Goal: Task Accomplishment & Management: Manage account settings

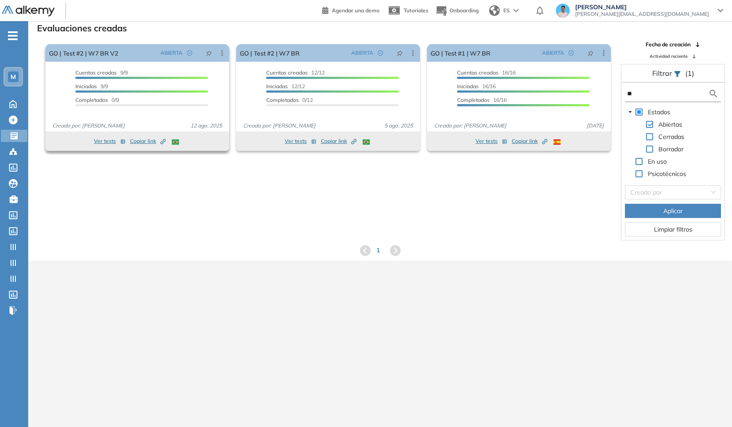
click at [145, 141] on span "Copiar link Created by potrace 1.16, written by [PERSON_NAME] [DATE]-[DATE]" at bounding box center [148, 141] width 36 height 8
click at [10, 82] on div "M" at bounding box center [13, 76] width 11 height 11
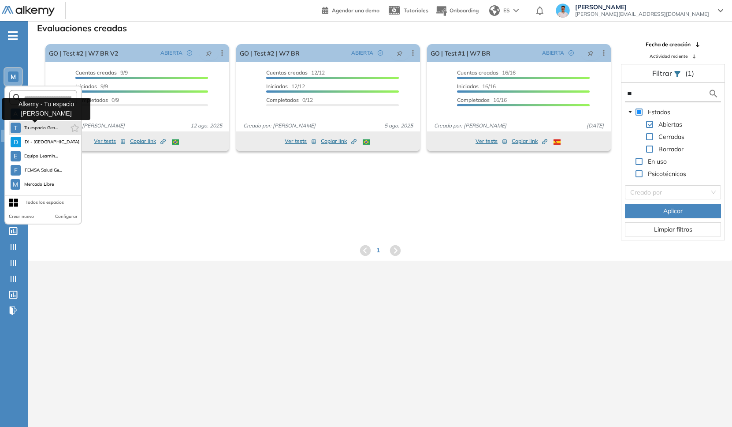
click at [41, 130] on span "Tu espacio Gen..." at bounding box center [41, 127] width 34 height 7
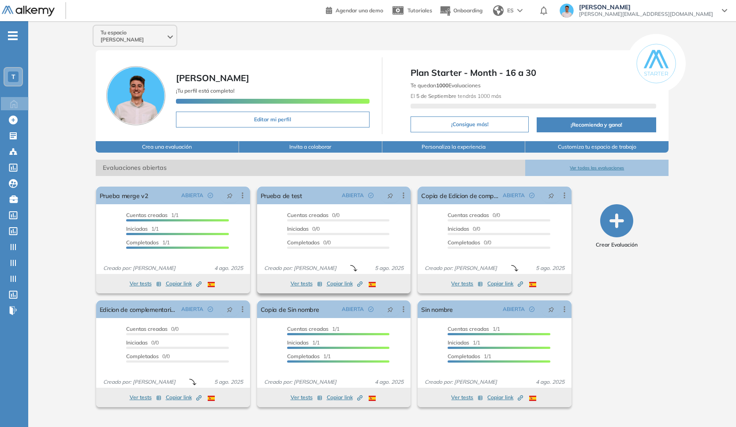
click at [346, 280] on span "Copiar link Created by potrace 1.16, written by [PERSON_NAME] [DATE]-[DATE]" at bounding box center [345, 284] width 36 height 8
drag, startPoint x: 342, startPoint y: 279, endPoint x: 367, endPoint y: 273, distance: 25.7
click at [342, 280] on span "Copiar link Created by potrace 1.16, written by [PERSON_NAME] [DATE]-[DATE]" at bounding box center [345, 284] width 36 height 8
click at [20, 34] on div "- T Home Home Crear Evaluación Crear Evaluación Evaluaciones Evaluaciones Candi…" at bounding box center [14, 234] width 28 height 427
click at [15, 33] on span "-" at bounding box center [13, 34] width 10 height 7
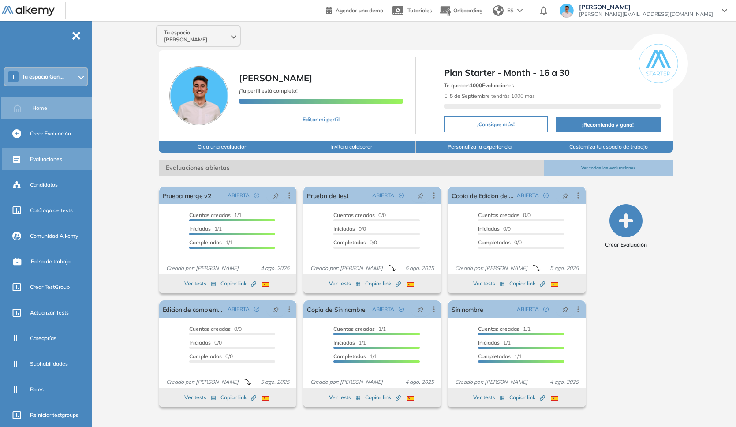
click at [37, 154] on div "Evaluaciones" at bounding box center [60, 159] width 60 height 15
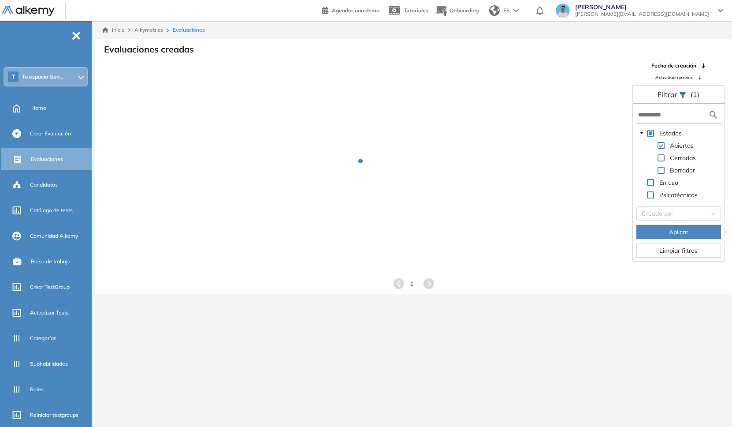
click at [82, 78] on div at bounding box center [80, 76] width 5 height 7
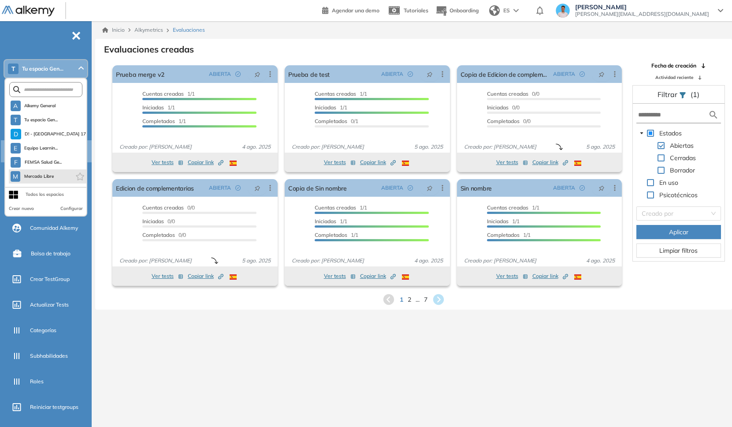
scroll to position [17, 0]
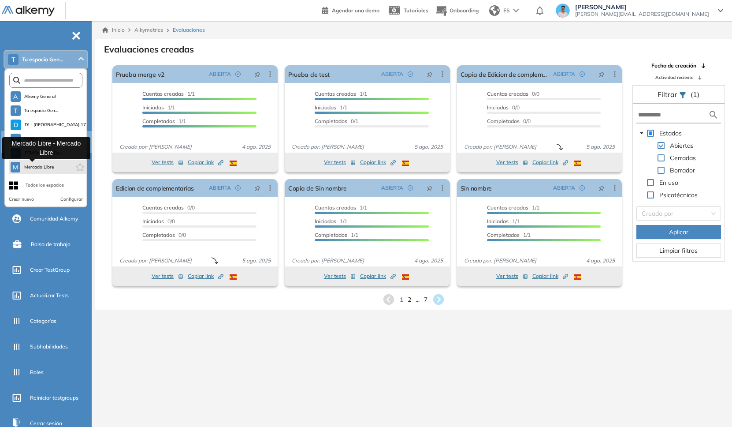
click at [51, 166] on span "Mercado Libre" at bounding box center [39, 167] width 30 height 7
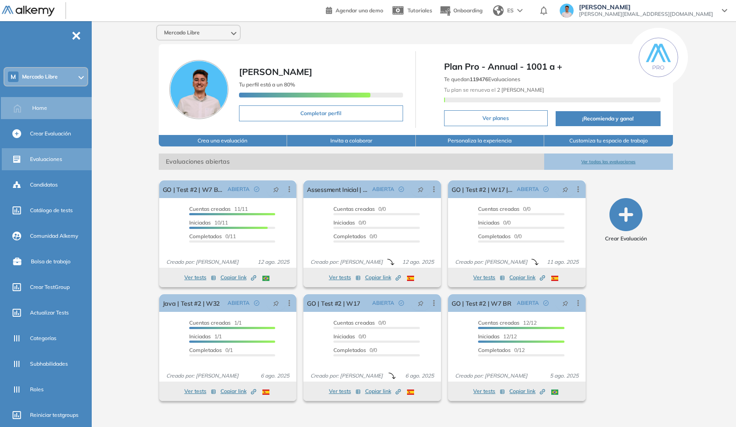
click at [56, 157] on span "Evaluaciones" at bounding box center [46, 159] width 32 height 8
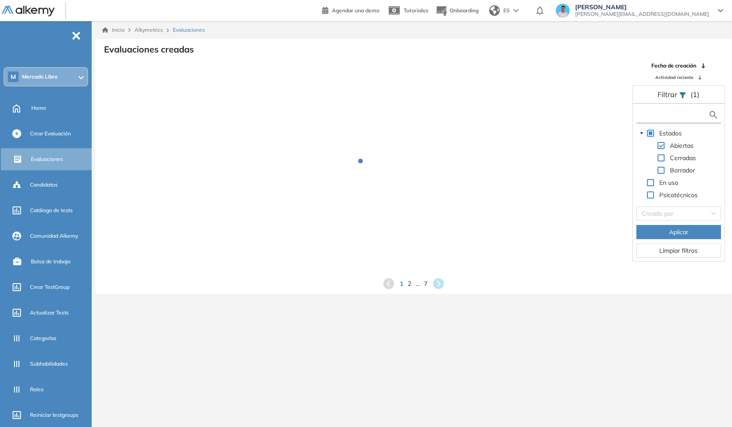
click at [552, 116] on input "text" at bounding box center [673, 114] width 70 height 9
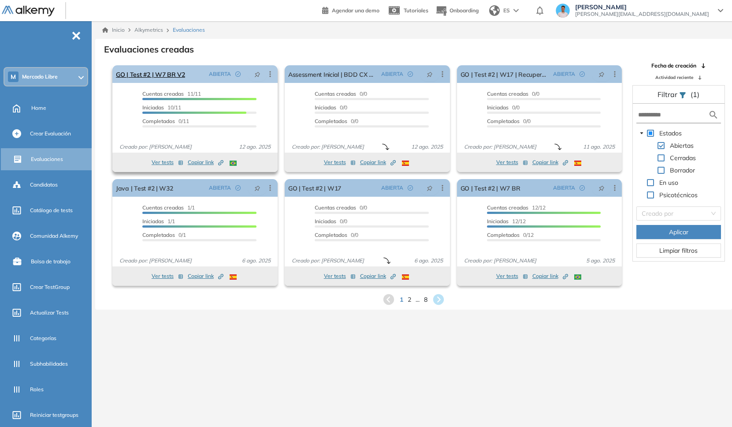
click at [269, 72] on icon at bounding box center [270, 74] width 9 height 9
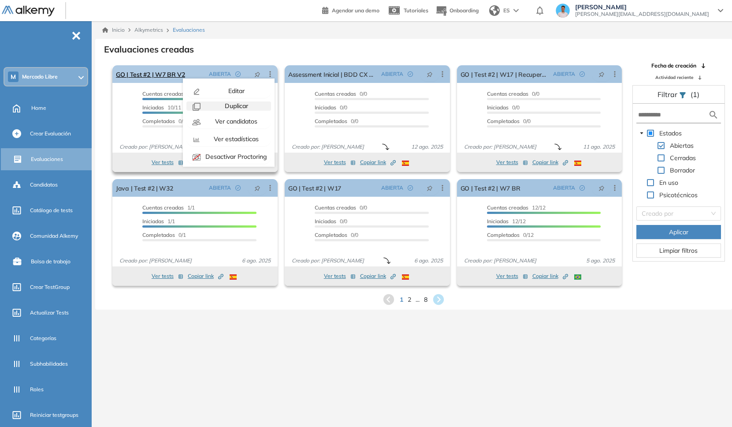
click at [236, 107] on span "Duplicar" at bounding box center [235, 106] width 25 height 8
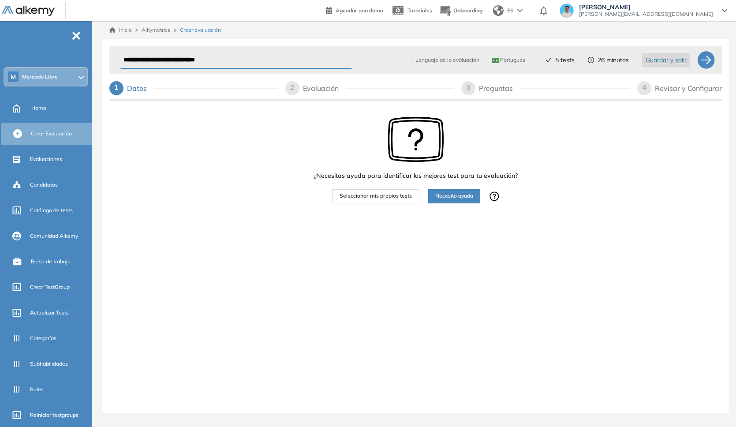
click at [235, 61] on input "**********" at bounding box center [236, 60] width 232 height 17
drag, startPoint x: 266, startPoint y: 60, endPoint x: 1, endPoint y: 67, distance: 265.0
click at [0, 71] on div "**********" at bounding box center [368, 213] width 736 height 427
type input "**********"
click at [397, 194] on span "Seleccionar mis propios tests" at bounding box center [375, 196] width 72 height 8
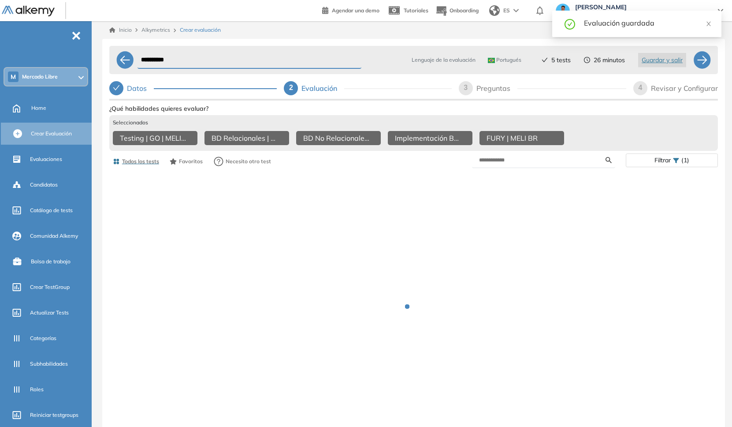
click at [552, 88] on div "Revisar y Configurar" at bounding box center [684, 88] width 67 height 14
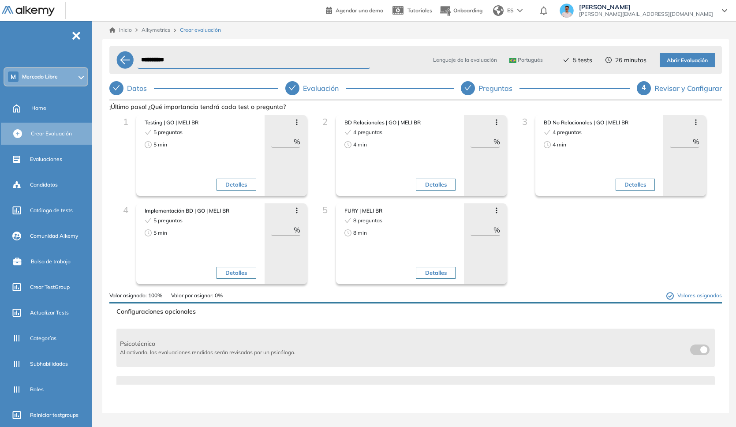
click at [552, 60] on span "Abrir Evaluación" at bounding box center [687, 60] width 41 height 8
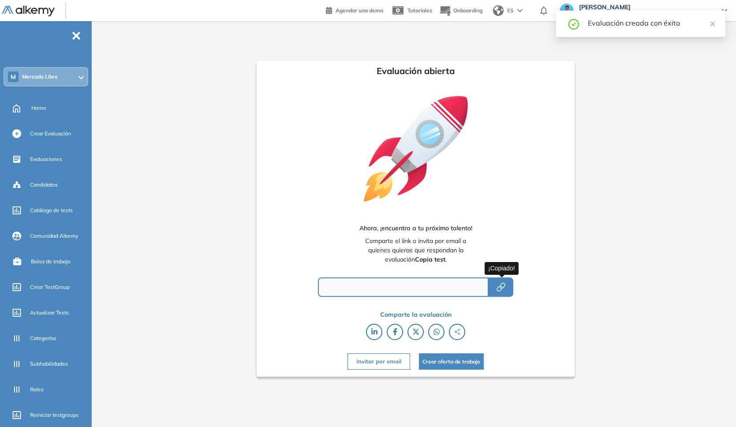
type input "**********"
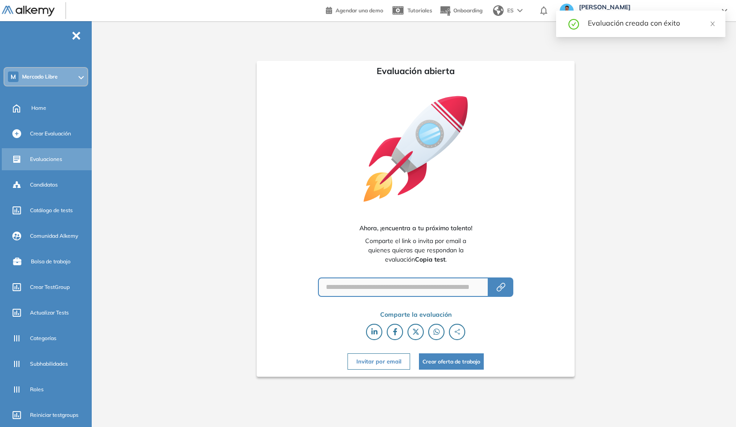
click at [54, 155] on span "Evaluaciones" at bounding box center [46, 159] width 32 height 8
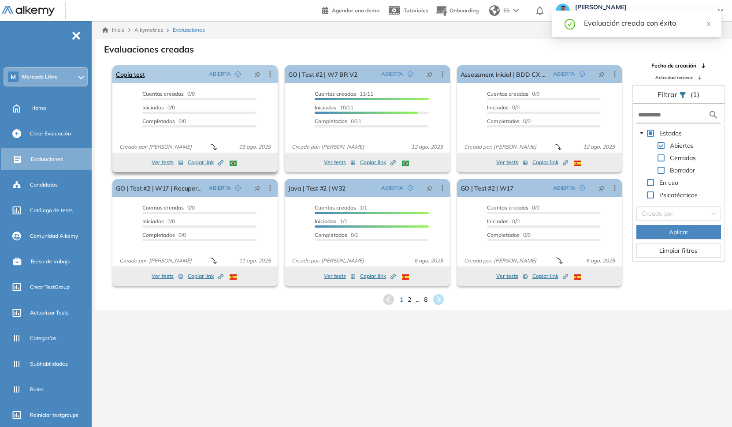
click at [269, 75] on icon at bounding box center [270, 74] width 9 height 9
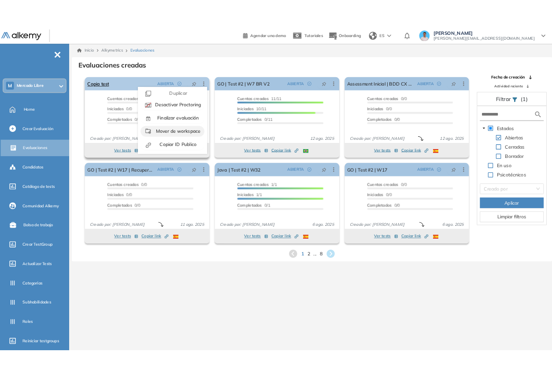
scroll to position [20, 0]
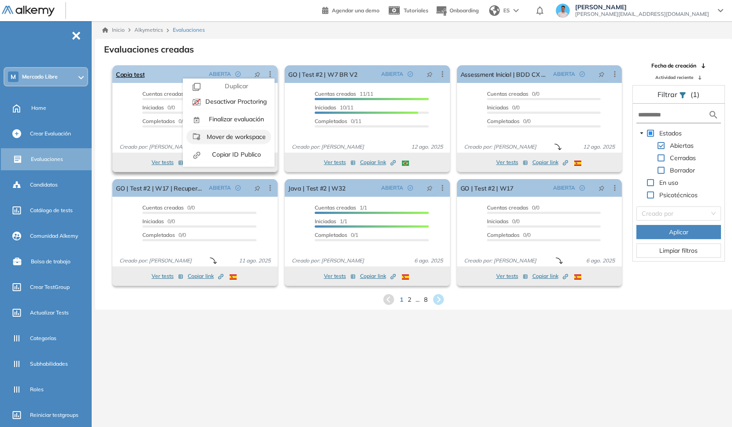
click at [240, 135] on span "Mover de workspace" at bounding box center [235, 137] width 61 height 8
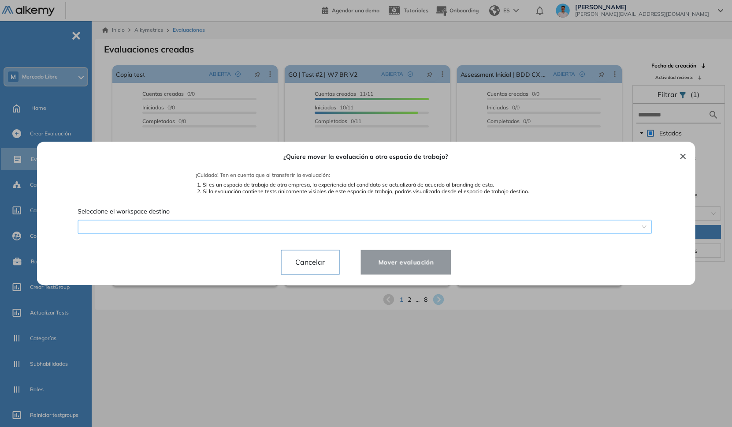
click at [273, 226] on div "¿Quiere mover la evaluación a otro espacio de trabajo? ¡Cuidado! Ten en cuenta …" at bounding box center [366, 213] width 638 height 143
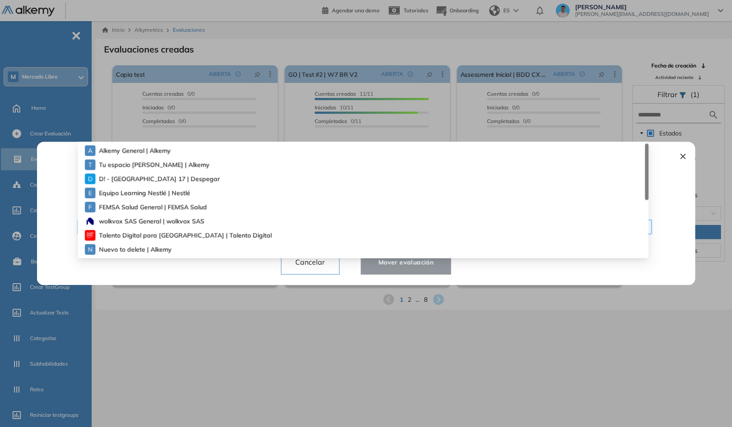
drag, startPoint x: 178, startPoint y: 161, endPoint x: 251, endPoint y: 189, distance: 78.1
click at [178, 161] on span "Tu espacio [PERSON_NAME] | Alkemy" at bounding box center [145, 165] width 93 height 10
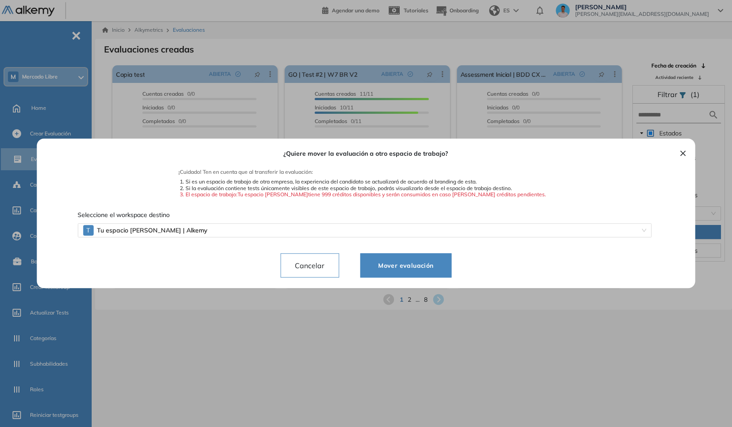
click at [410, 267] on span "Mover evaluación" at bounding box center [405, 265] width 69 height 11
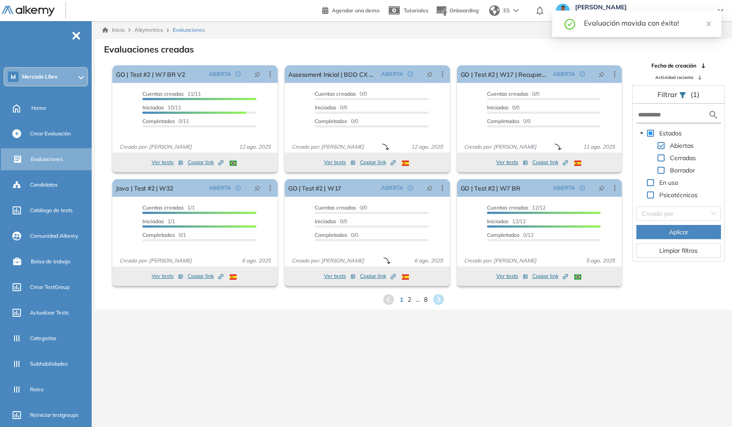
click at [62, 82] on div "M Mercado Libre" at bounding box center [45, 77] width 83 height 18
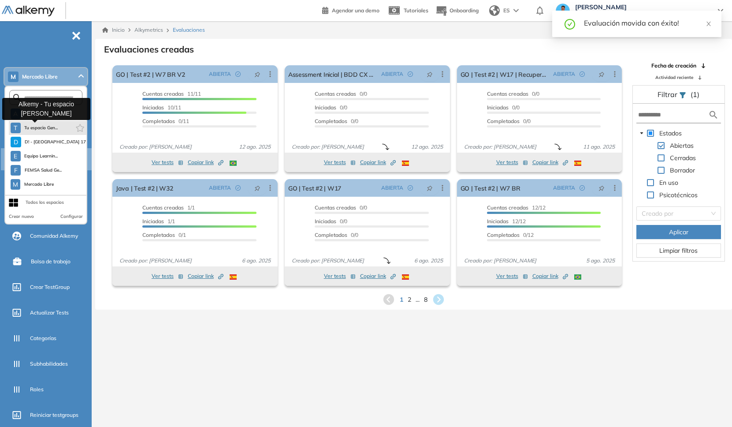
click at [42, 124] on span "Tu espacio Gen..." at bounding box center [41, 127] width 34 height 7
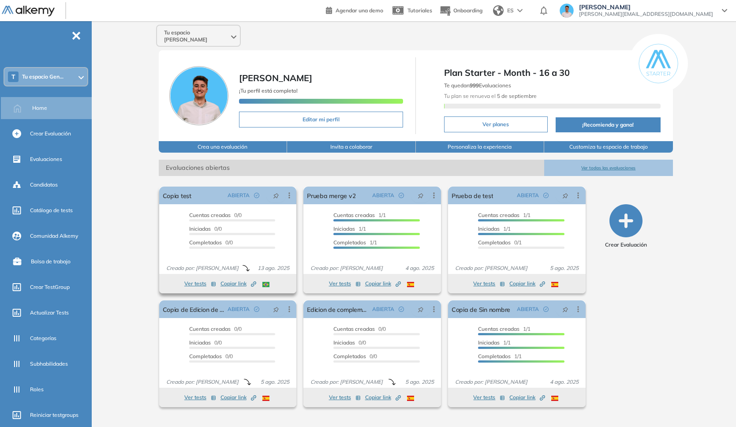
click at [224, 280] on span "Copiar link Created by potrace 1.16, written by [PERSON_NAME] [DATE]-[DATE]" at bounding box center [238, 284] width 36 height 8
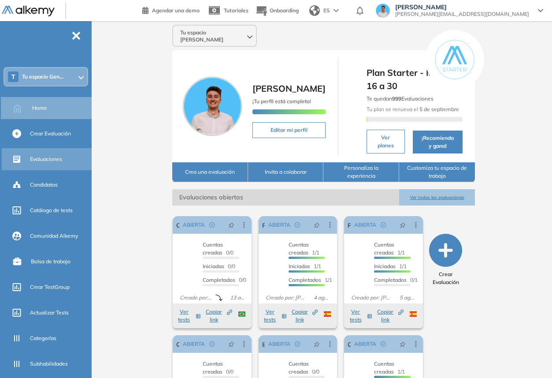
click at [34, 157] on span "Evaluaciones" at bounding box center [46, 159] width 32 height 8
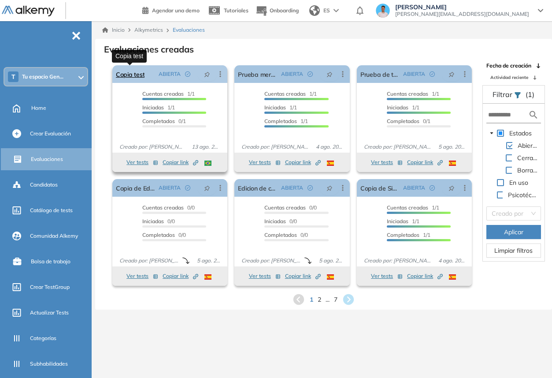
click at [140, 73] on link "Copia test" at bounding box center [130, 74] width 29 height 18
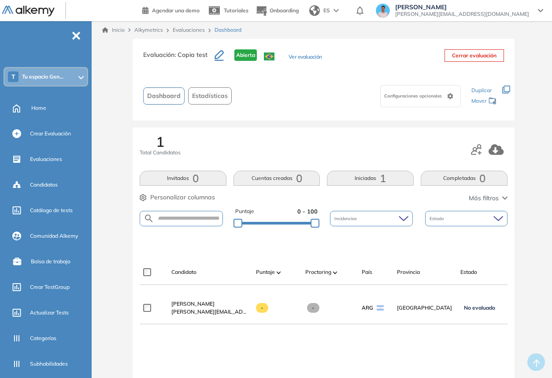
click at [298, 58] on button "Ver evaluación" at bounding box center [306, 57] width 34 height 9
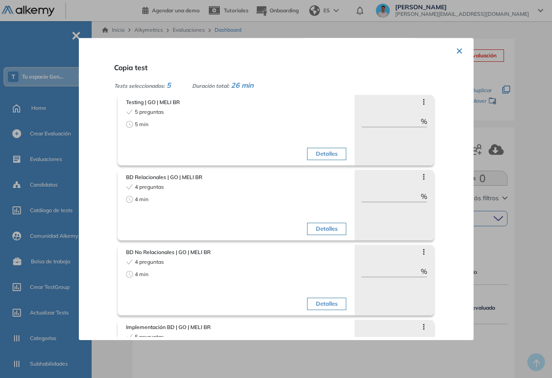
click at [140, 104] on span "Testing | GO | MELI BR" at bounding box center [236, 102] width 221 height 8
click at [302, 149] on div "Detalles" at bounding box center [293, 136] width 108 height 56
click at [320, 154] on button "Detalles" at bounding box center [326, 154] width 39 height 12
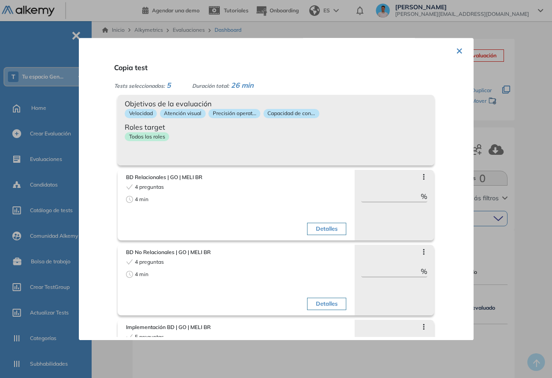
click at [458, 55] on button "×" at bounding box center [459, 49] width 7 height 17
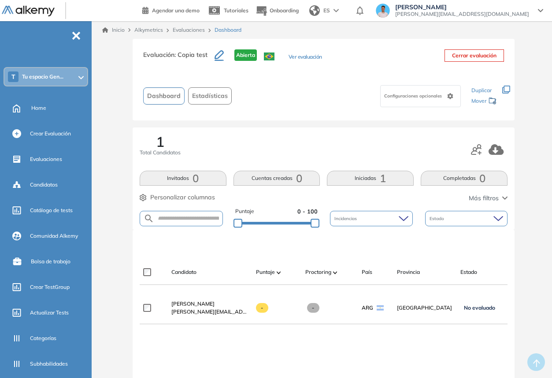
click at [301, 58] on button "Ver evaluación" at bounding box center [306, 57] width 34 height 9
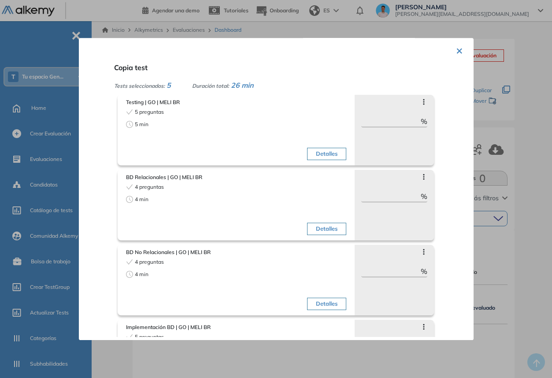
click at [504, 127] on div at bounding box center [276, 189] width 552 height 378
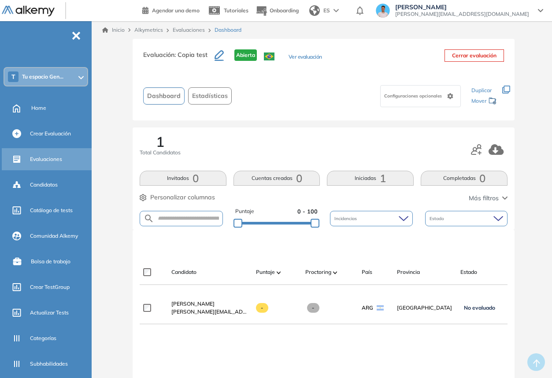
click at [23, 157] on div "Evaluaciones" at bounding box center [48, 159] width 92 height 22
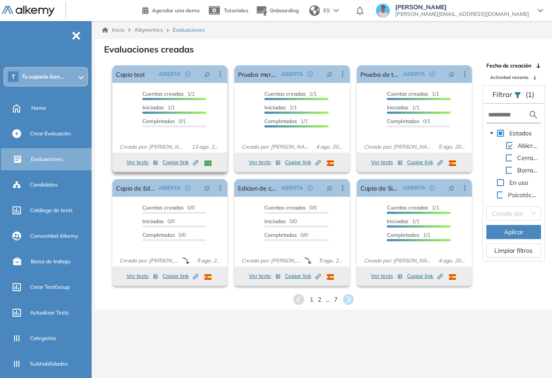
click at [144, 164] on button "Ver tests" at bounding box center [143, 162] width 32 height 11
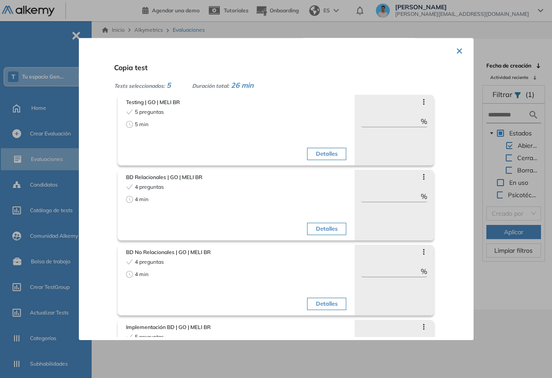
click at [279, 130] on div "Detalles" at bounding box center [293, 136] width 108 height 56
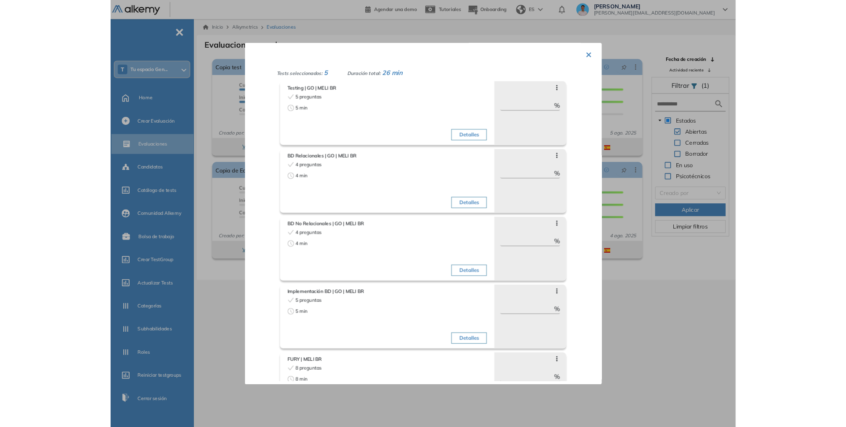
scroll to position [15, 0]
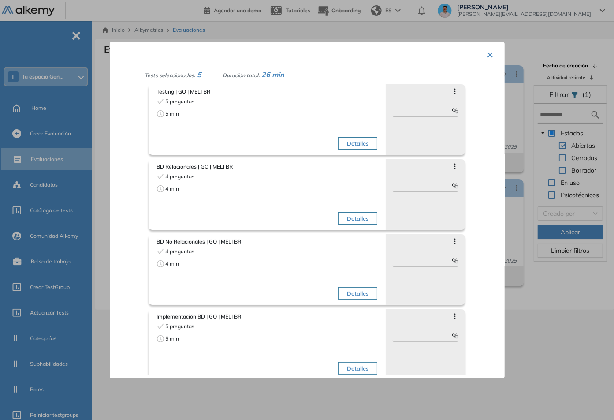
click at [76, 14] on div at bounding box center [307, 210] width 614 height 420
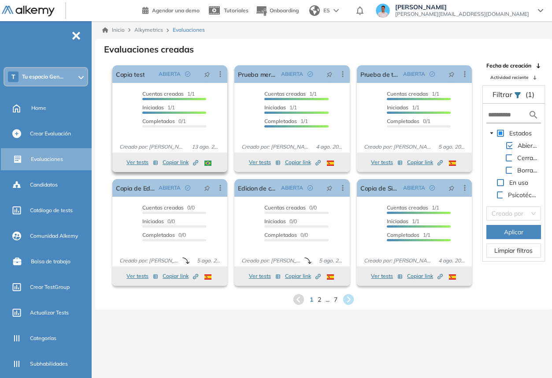
click at [138, 163] on button "Ver tests" at bounding box center [143, 162] width 32 height 11
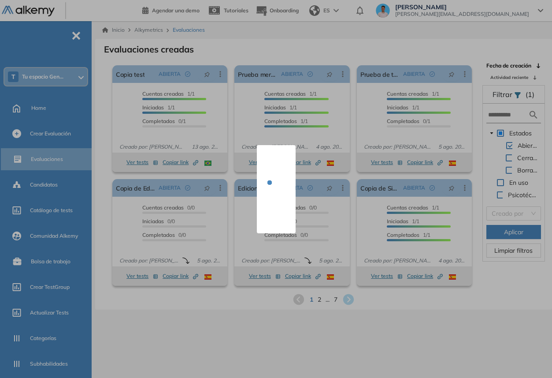
click at [214, 74] on div "El proctoring será activado ¡Importante!: Los usuarios que ya realizaron la eva…" at bounding box center [170, 119] width 122 height 114
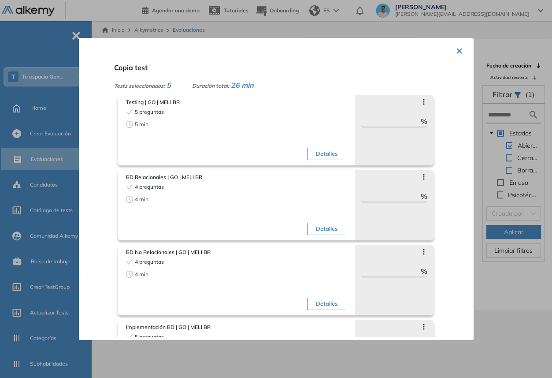
click at [227, 41] on div "× Copia test Tests seleccionados: 5 Duración total: 26 min Testing | GO | MELI …" at bounding box center [276, 189] width 395 height 302
click at [244, 34] on div at bounding box center [276, 189] width 552 height 378
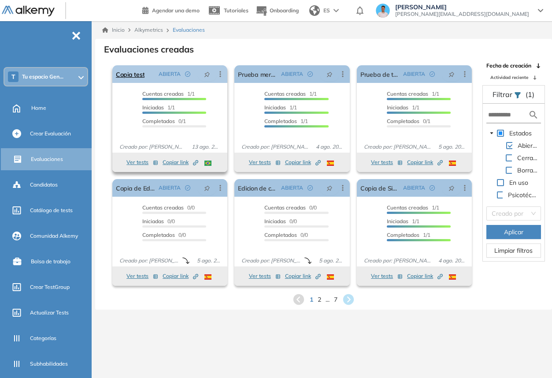
click at [217, 74] on icon at bounding box center [220, 74] width 9 height 9
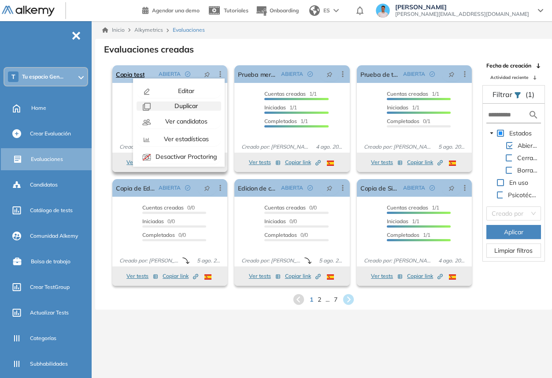
click at [196, 105] on span "Duplicar" at bounding box center [185, 106] width 25 height 8
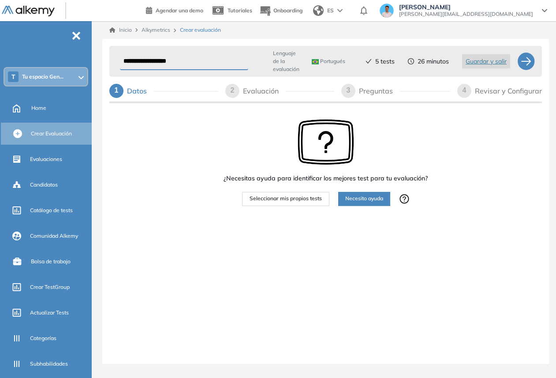
click at [333, 58] on span "Portugués" at bounding box center [329, 61] width 34 height 7
click at [328, 77] on li "Español" at bounding box center [325, 80] width 26 height 9
click at [522, 56] on div at bounding box center [526, 61] width 18 height 18
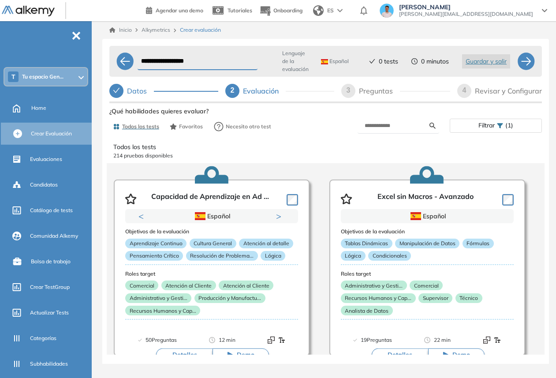
click at [351, 64] on div "Español" at bounding box center [336, 61] width 38 height 14
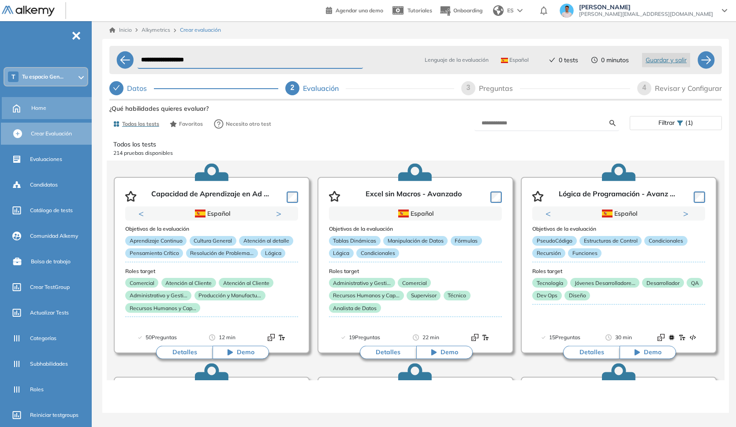
click at [56, 107] on div "Home" at bounding box center [60, 108] width 59 height 15
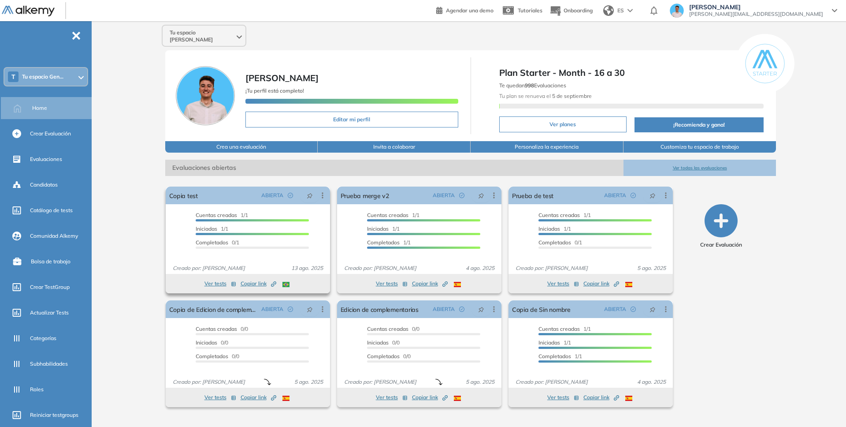
click at [201, 212] on span "Cuentas creadas" at bounding box center [216, 215] width 41 height 7
click at [178, 189] on link "Copia test" at bounding box center [183, 195] width 29 height 18
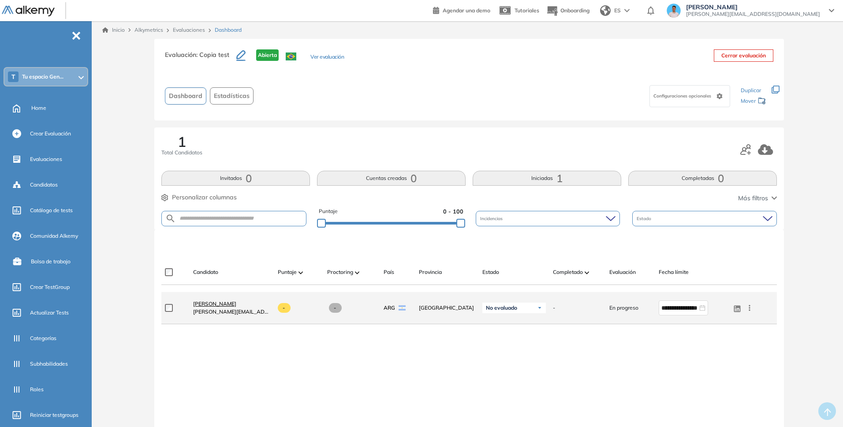
click at [213, 307] on link "[PERSON_NAME]" at bounding box center [232, 304] width 78 height 8
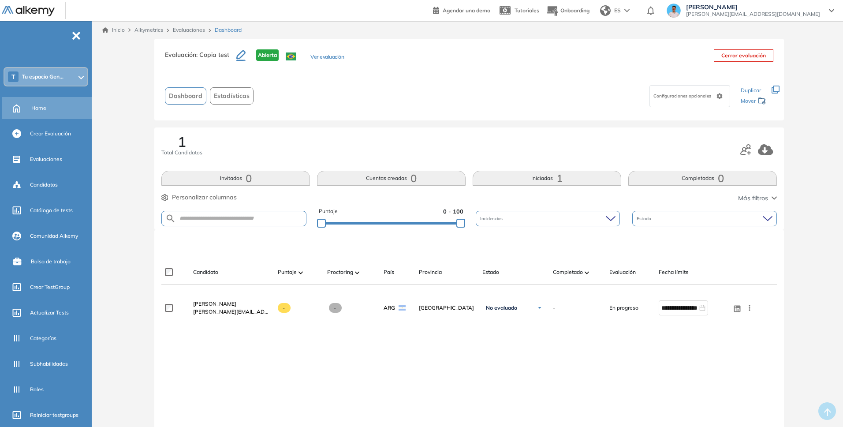
click at [40, 97] on div "Home" at bounding box center [48, 108] width 92 height 22
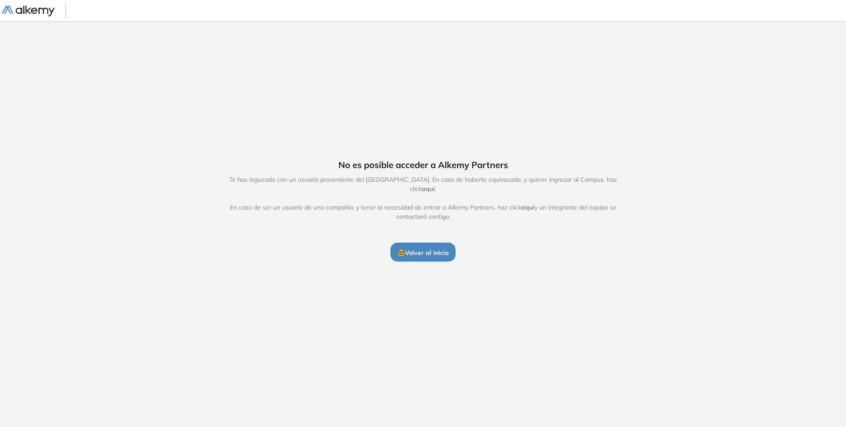
click at [409, 249] on span "🤓 Volver al inicio" at bounding box center [423, 253] width 51 height 8
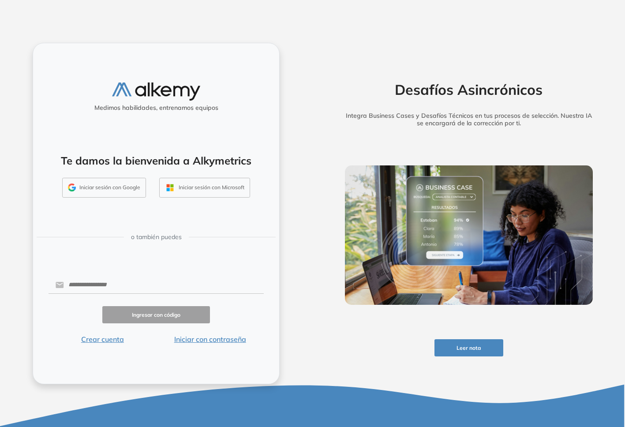
click at [337, 170] on div "Desafíos Asincrónicos Integra Business Cases y Desafíos Técnicos en tus proceso…" at bounding box center [469, 213] width 282 height 341
click at [127, 184] on button "Iniciar sesión con Google" at bounding box center [104, 188] width 84 height 20
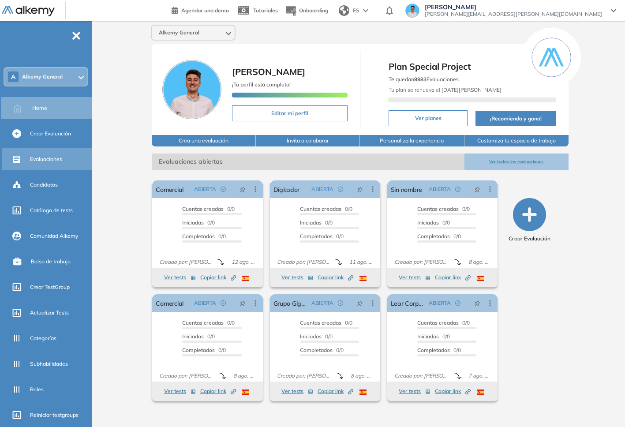
click at [56, 158] on span "Evaluaciones" at bounding box center [46, 159] width 32 height 8
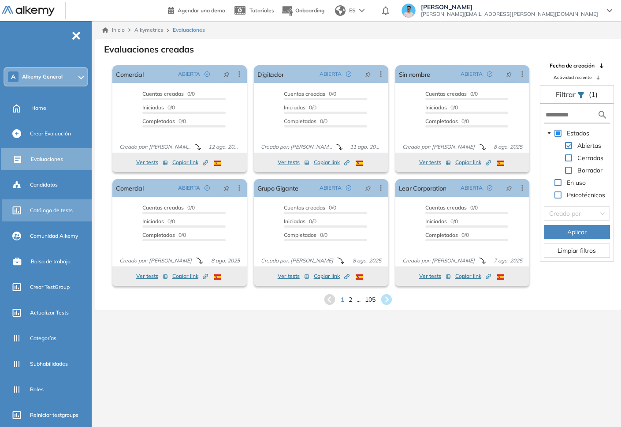
click at [49, 214] on span "Catálogo de tests" at bounding box center [51, 210] width 43 height 8
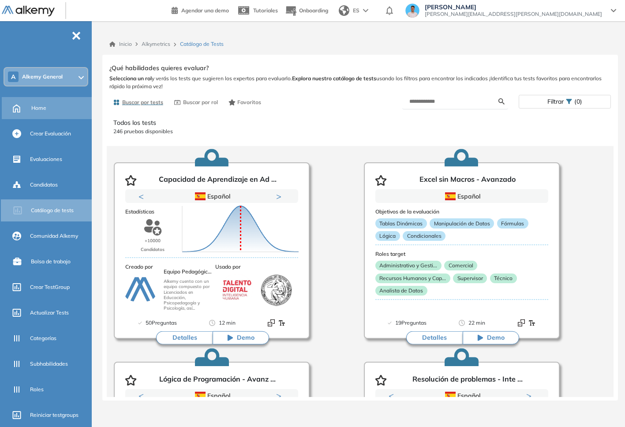
click at [52, 116] on div "Home" at bounding box center [48, 108] width 92 height 22
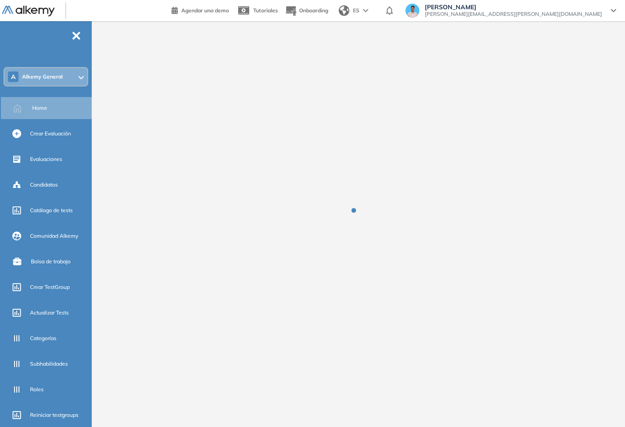
click at [60, 77] on span "Alkemy General" at bounding box center [42, 76] width 41 height 7
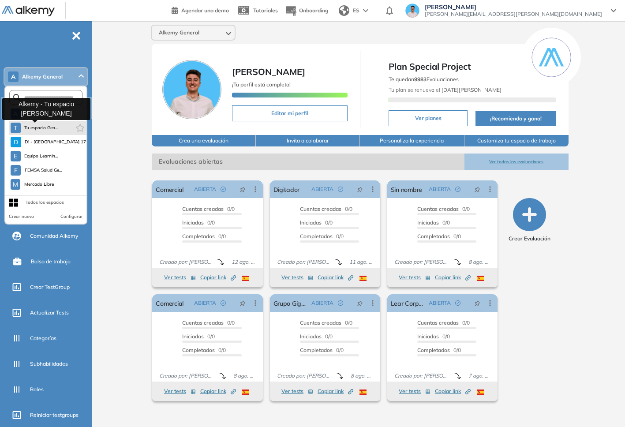
click at [48, 128] on span "Tu espacio Gen..." at bounding box center [41, 127] width 34 height 7
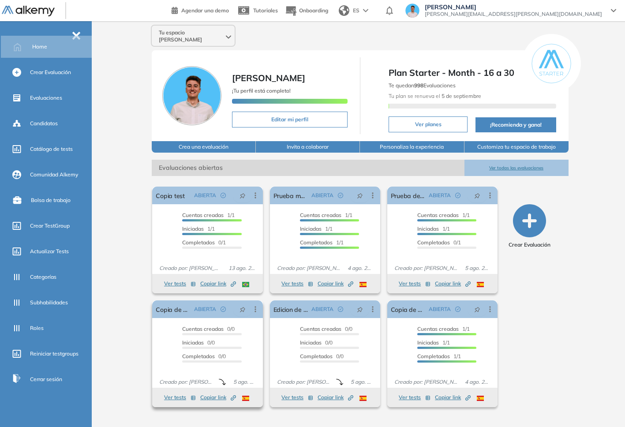
scroll to position [63, 0]
click at [206, 280] on span "Copiar link Created by potrace 1.16, written by [PERSON_NAME] [DATE]-[DATE]" at bounding box center [218, 284] width 36 height 8
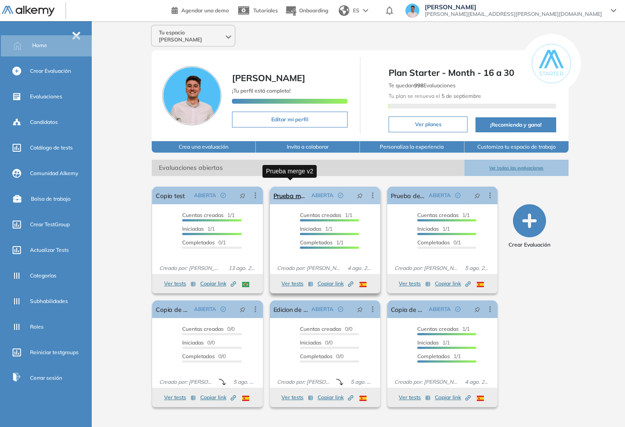
click at [292, 192] on link "Prueba merge v2" at bounding box center [290, 195] width 34 height 18
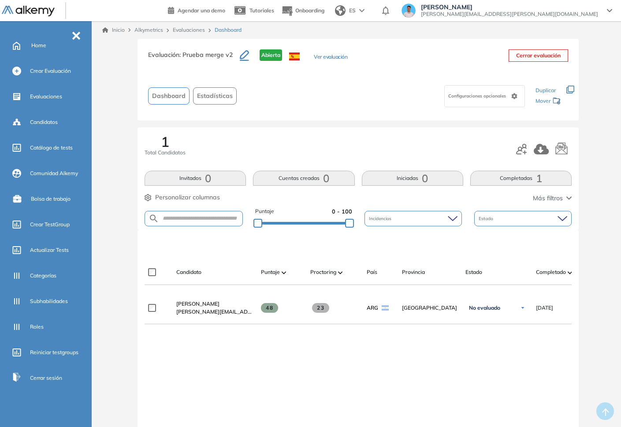
drag, startPoint x: 214, startPoint y: 268, endPoint x: 187, endPoint y: 248, distance: 33.3
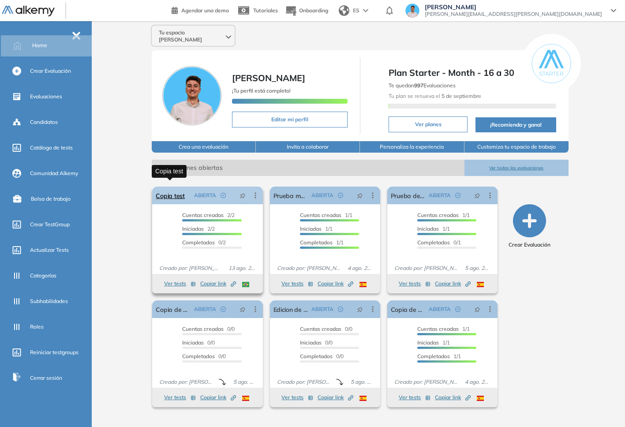
click at [178, 190] on link "Copia test" at bounding box center [170, 195] width 29 height 18
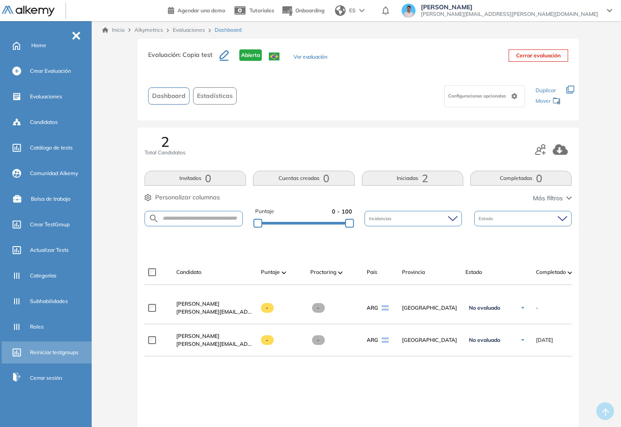
click at [43, 352] on span "Reiniciar testgroups" at bounding box center [54, 352] width 48 height 8
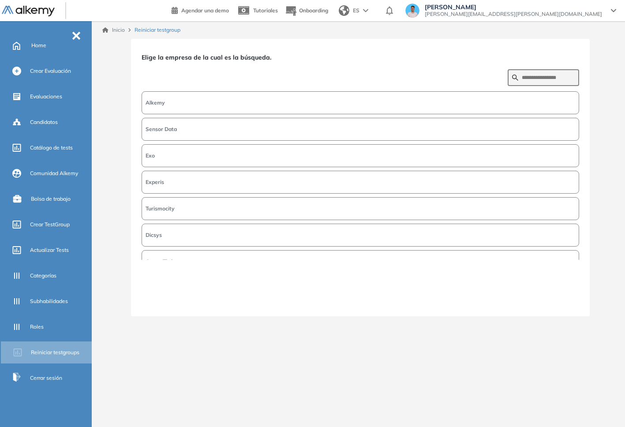
click at [354, 116] on div "Alkemy Sensor Data Exo Experis Turismocity Dicsys CreateThrive Wigou Artekium T…" at bounding box center [360, 174] width 437 height 170
click at [370, 107] on button "Alkemy" at bounding box center [360, 102] width 437 height 23
click at [544, 290] on div "Siguiente" at bounding box center [360, 283] width 437 height 46
click at [546, 297] on button "Siguiente" at bounding box center [560, 299] width 38 height 11
click at [544, 77] on input "text" at bounding box center [548, 78] width 53 height 8
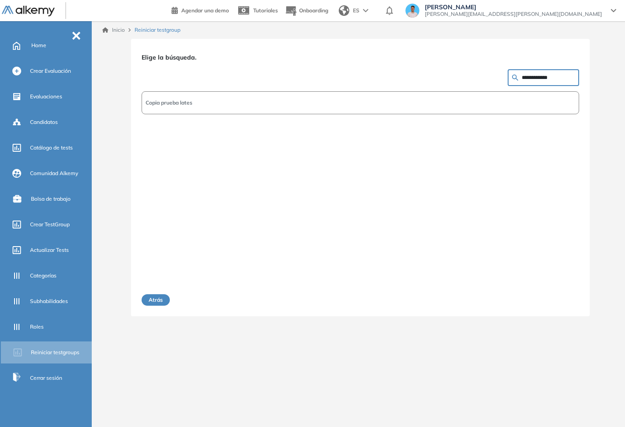
click at [550, 77] on input "**********" at bounding box center [548, 78] width 53 height 8
type input "*****"
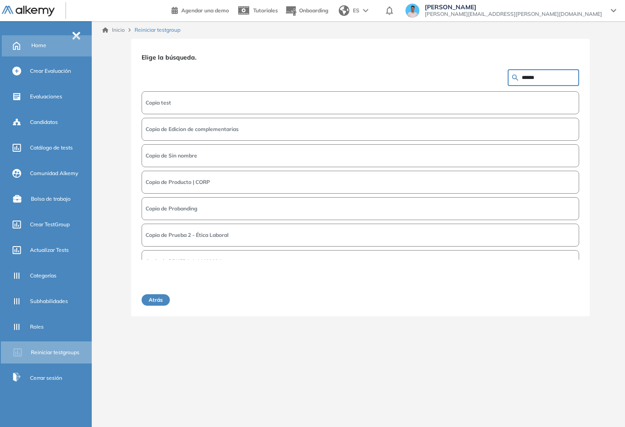
click at [59, 53] on div "Home" at bounding box center [48, 45] width 92 height 22
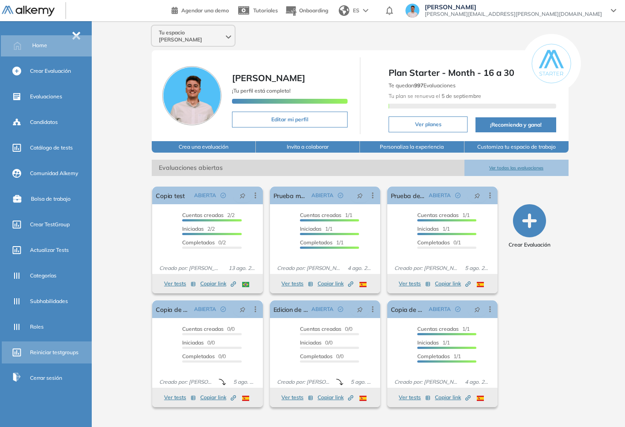
click at [52, 347] on div "Reiniciar testgroups" at bounding box center [60, 352] width 60 height 15
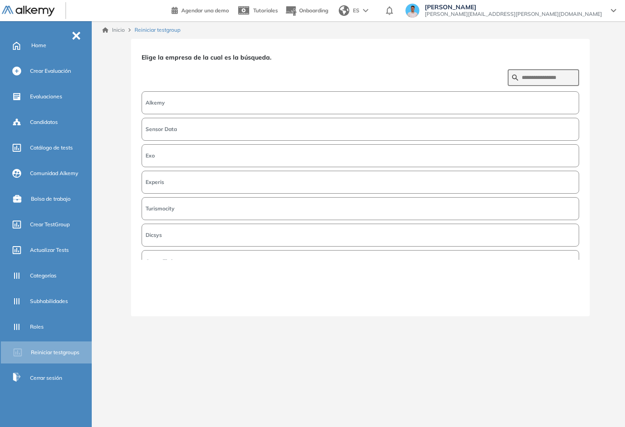
drag, startPoint x: 512, startPoint y: 80, endPoint x: 522, endPoint y: 77, distance: 10.6
click at [512, 80] on form at bounding box center [542, 77] width 71 height 17
click at [526, 76] on input "text" at bounding box center [548, 78] width 53 height 8
click at [512, 104] on button "Alkemy" at bounding box center [360, 102] width 437 height 23
click at [555, 302] on button "Siguiente" at bounding box center [560, 299] width 38 height 11
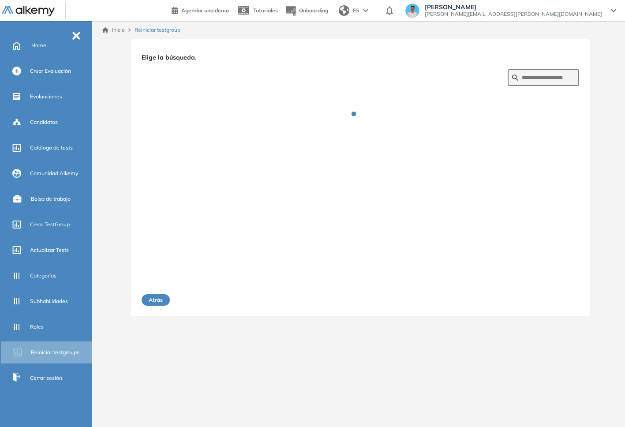
click at [563, 69] on form at bounding box center [542, 77] width 71 height 17
click at [560, 76] on input "text" at bounding box center [548, 78] width 53 height 8
type input "**********"
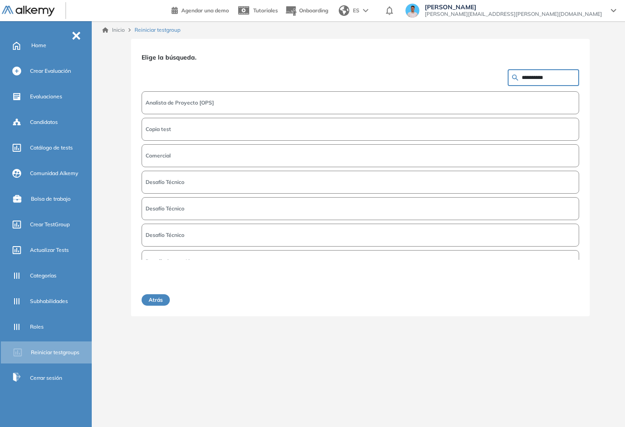
click at [444, 130] on button "Copia test" at bounding box center [360, 129] width 437 height 23
click at [551, 305] on button "Siguiente" at bounding box center [560, 299] width 38 height 11
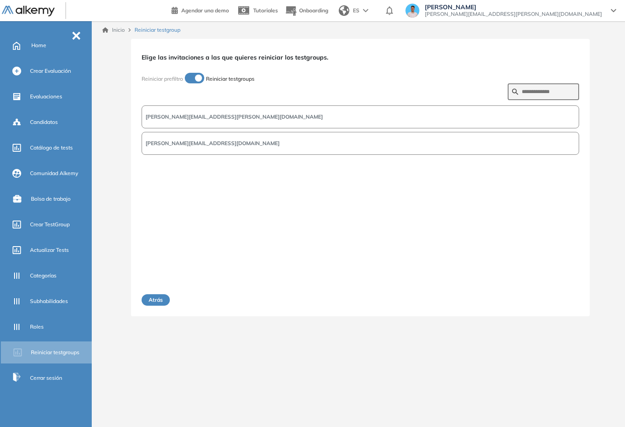
click at [449, 126] on button "[PERSON_NAME][EMAIL_ADDRESS][DOMAIN_NAME]" at bounding box center [360, 116] width 437 height 23
click at [566, 301] on button "Siguiente" at bounding box center [560, 299] width 38 height 11
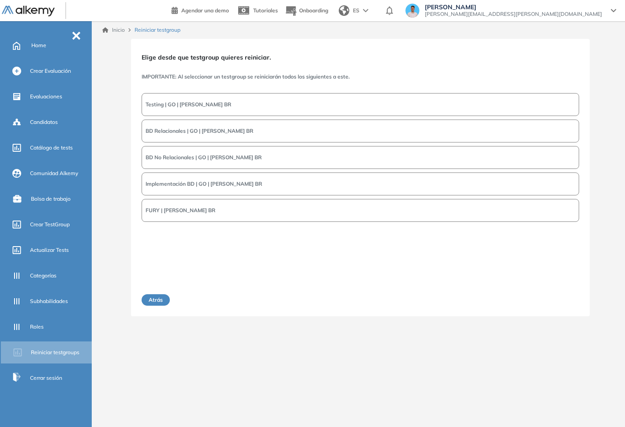
click at [406, 105] on button "Testing | GO | MELI BR" at bounding box center [360, 104] width 437 height 23
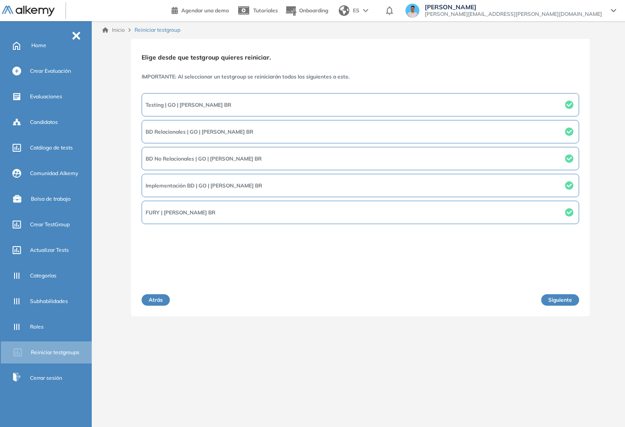
click at [566, 299] on button "Siguiente" at bounding box center [560, 299] width 38 height 11
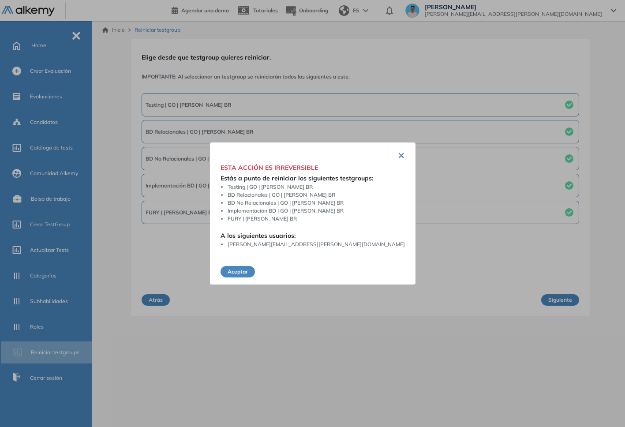
click at [255, 268] on button "Aceptar" at bounding box center [237, 271] width 34 height 11
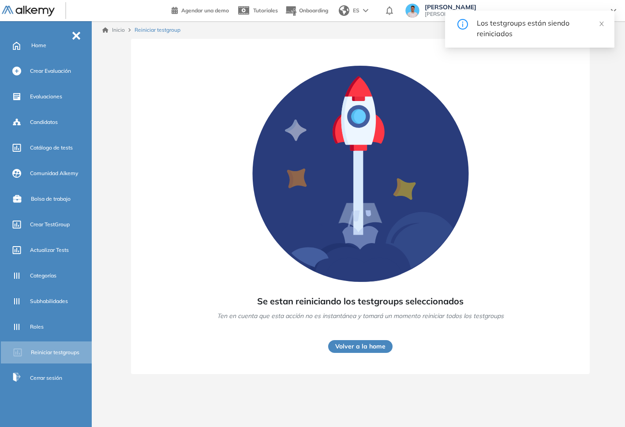
click at [371, 343] on button "Volver a la home" at bounding box center [360, 346] width 64 height 13
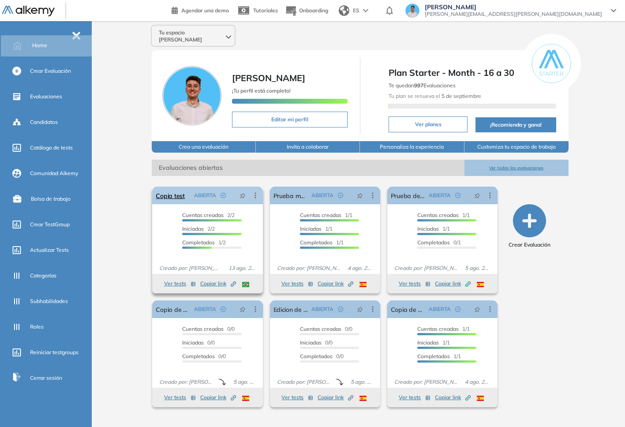
click at [184, 188] on div "Copia test ABIERTA Editar Los siguientes tests ya no están disponibles o tienen…" at bounding box center [207, 195] width 110 height 18
click at [182, 186] on link "Copia test" at bounding box center [170, 195] width 29 height 18
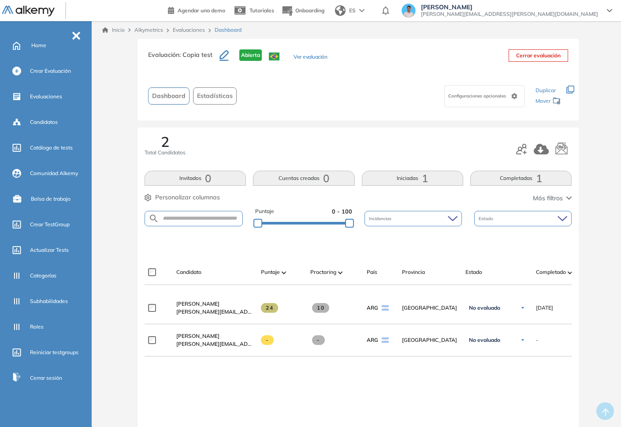
drag, startPoint x: 358, startPoint y: 270, endPoint x: 392, endPoint y: 262, distance: 35.7
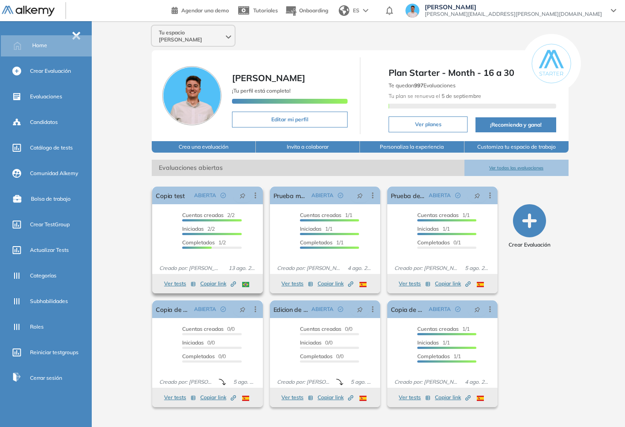
click at [219, 280] on span "Copiar link Created by potrace 1.16, written by [PERSON_NAME] [DATE]-[DATE]" at bounding box center [218, 284] width 36 height 8
click at [182, 186] on link "Copia test" at bounding box center [170, 195] width 29 height 18
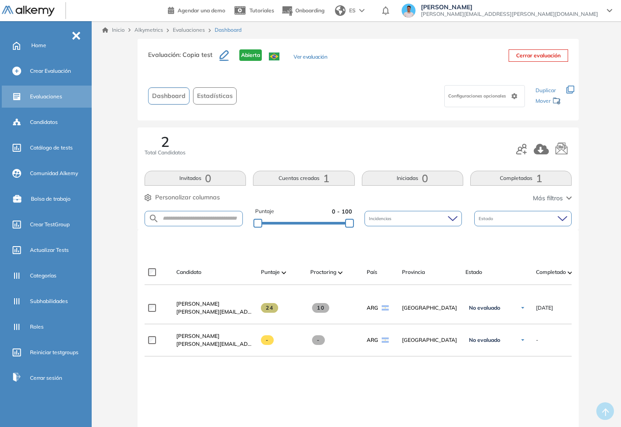
click at [37, 90] on div "Evaluaciones" at bounding box center [60, 96] width 60 height 15
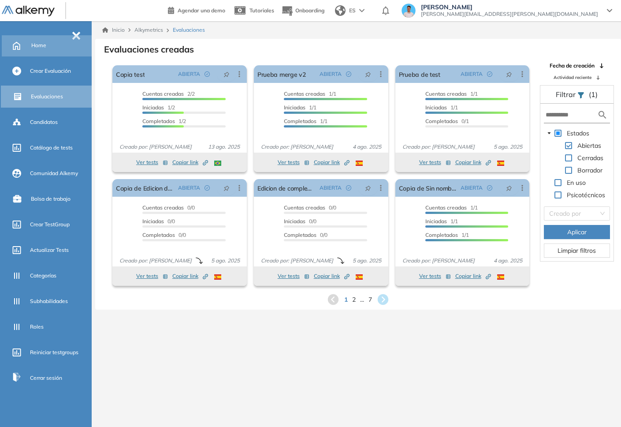
click at [48, 53] on div "Home" at bounding box center [48, 45] width 92 height 22
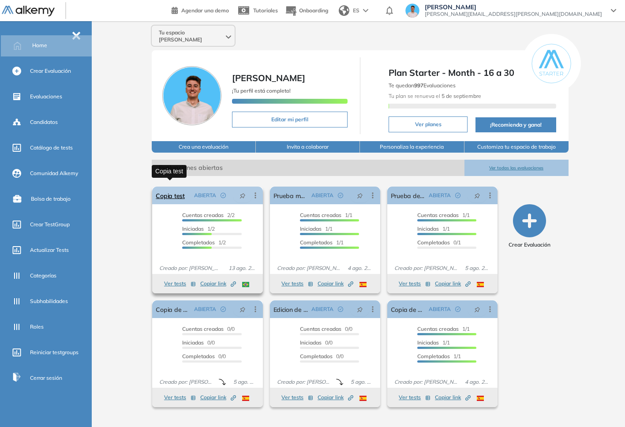
click at [163, 187] on link "Copia test" at bounding box center [170, 195] width 29 height 18
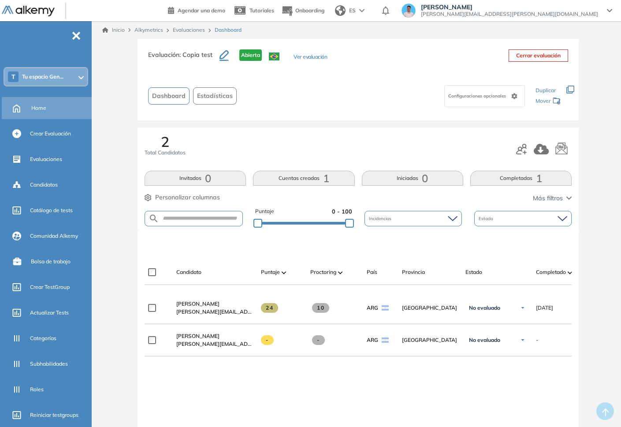
click at [49, 110] on div "Home" at bounding box center [60, 108] width 59 height 15
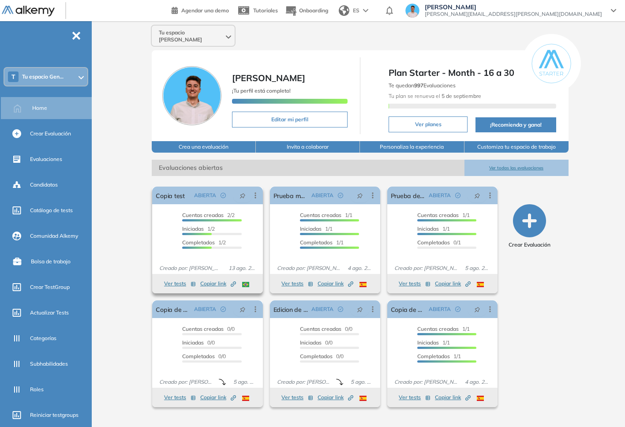
click at [175, 278] on button "Ver tests" at bounding box center [180, 283] width 32 height 11
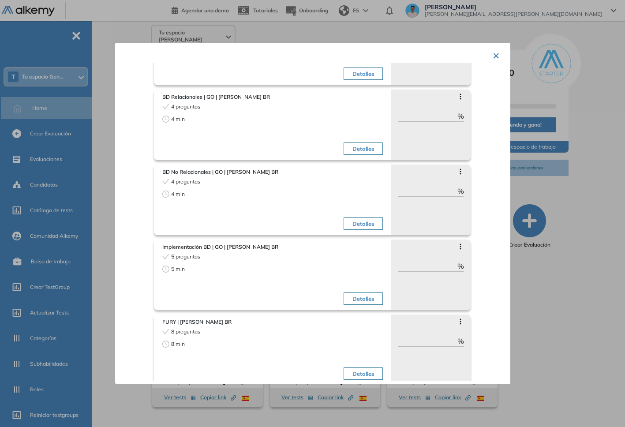
scroll to position [93, 0]
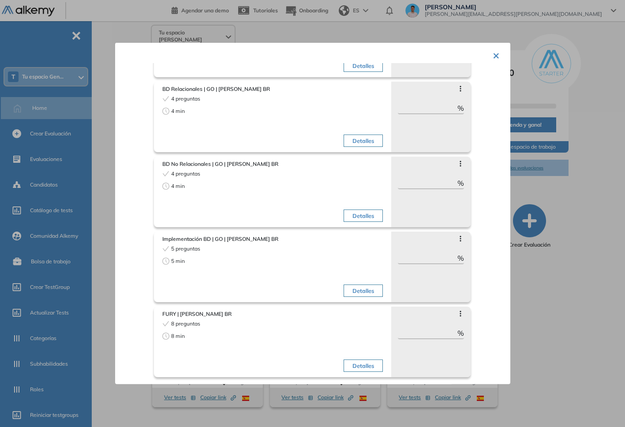
click at [583, 288] on div at bounding box center [312, 213] width 625 height 427
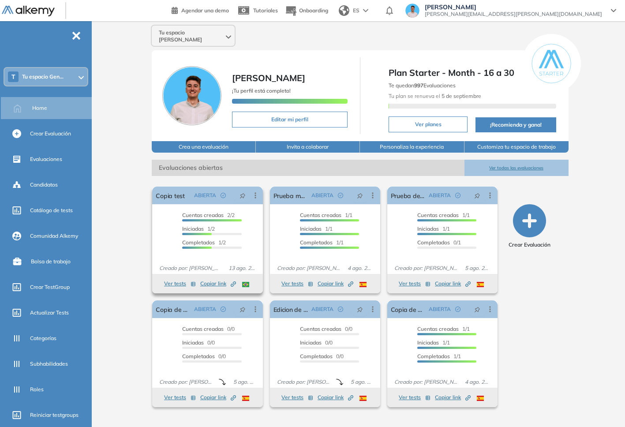
click at [177, 279] on button "Ver tests" at bounding box center [180, 283] width 32 height 11
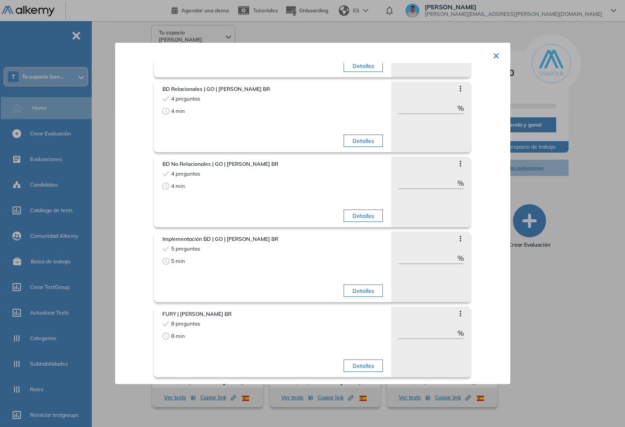
click at [601, 170] on div at bounding box center [312, 213] width 625 height 427
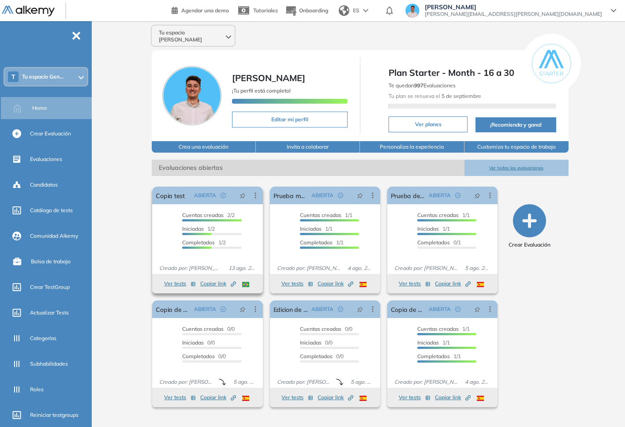
click at [207, 280] on span "Copiar link Created by potrace 1.16, written by [PERSON_NAME] [DATE]-[DATE]" at bounding box center [218, 284] width 36 height 8
click at [29, 153] on div "Evaluaciones" at bounding box center [48, 159] width 92 height 22
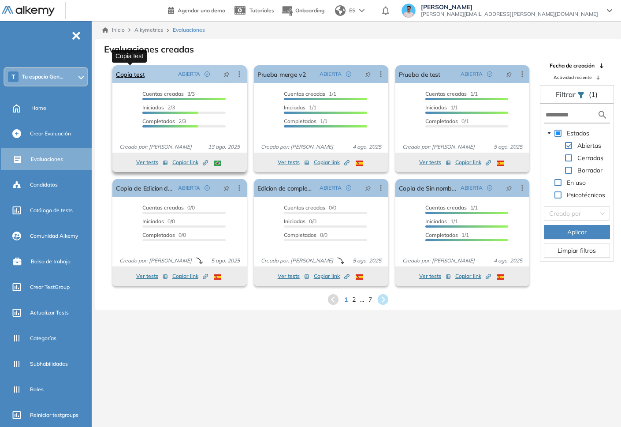
click at [140, 71] on link "Copia test" at bounding box center [130, 74] width 29 height 18
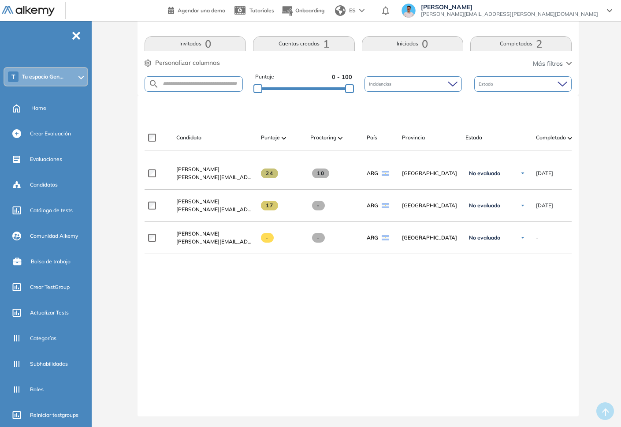
scroll to position [142, 0]
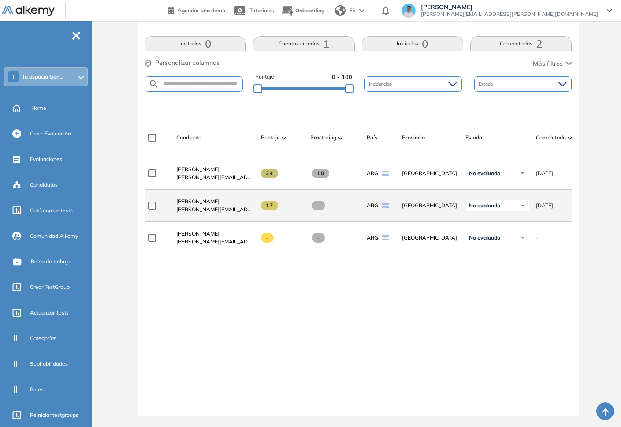
click at [205, 193] on div "Martin Micheletti martin.micheletti@alkemy.org" at bounding box center [211, 205] width 85 height 30
click at [194, 198] on span "Martin Micheletti" at bounding box center [197, 201] width 43 height 7
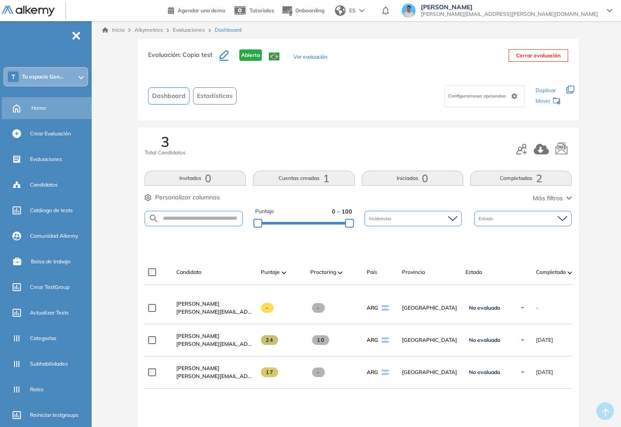
click at [47, 106] on div "Home" at bounding box center [60, 108] width 59 height 15
